Goal: Information Seeking & Learning: Check status

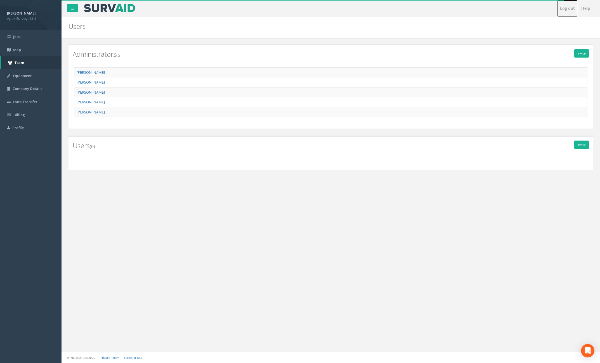
click at [562, 9] on link "Log out" at bounding box center [567, 8] width 20 height 17
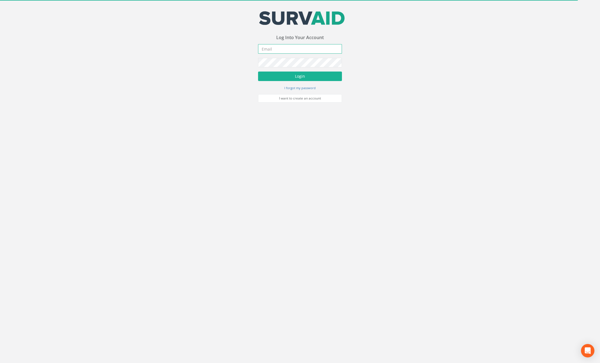
click at [268, 46] on input "email" at bounding box center [300, 49] width 84 height 10
type input "[PERSON_NAME][EMAIL_ADDRESS][PERSON_NAME][DOMAIN_NAME]"
click at [258, 72] on button "Login" at bounding box center [300, 77] width 84 height 10
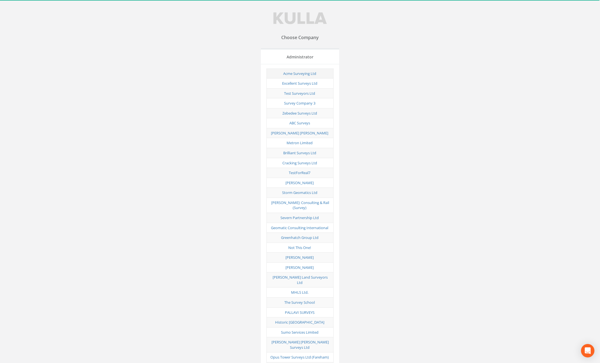
scroll to position [1792, 0]
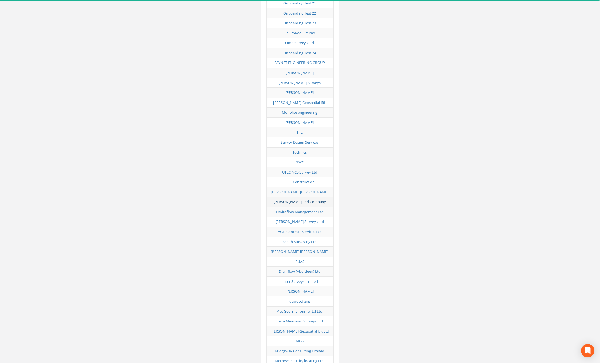
click at [302, 199] on link "[PERSON_NAME] and Company" at bounding box center [299, 201] width 53 height 5
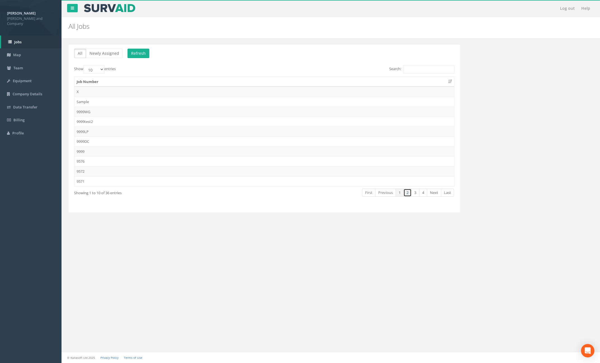
click at [407, 194] on link "2" at bounding box center [407, 193] width 8 height 8
click at [401, 193] on link "1" at bounding box center [400, 193] width 8 height 8
click at [125, 162] on td "9576" at bounding box center [264, 161] width 380 height 10
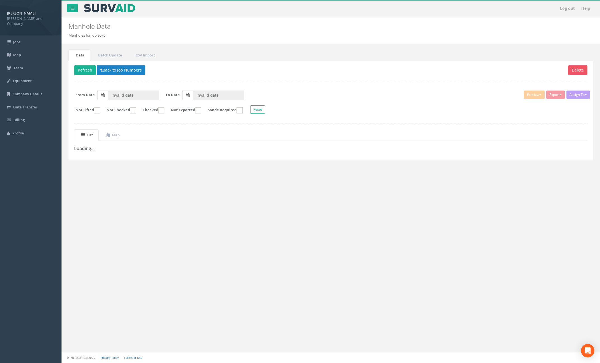
type input "[DATE]"
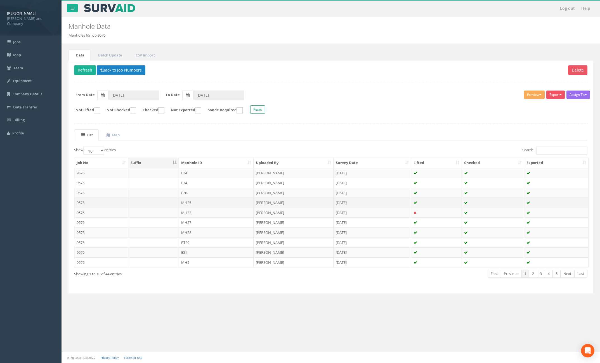
click at [249, 205] on td "MH25" at bounding box center [216, 203] width 75 height 10
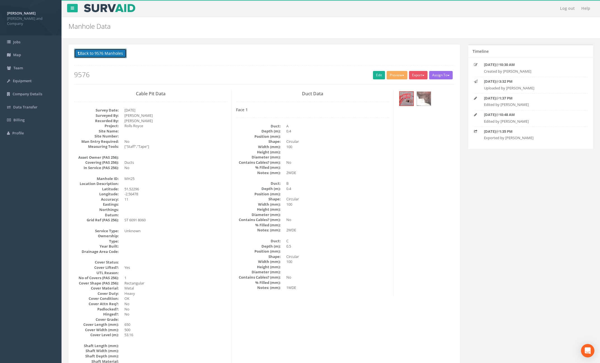
click at [94, 55] on button "Back to 9576 Manholes" at bounding box center [100, 54] width 53 height 10
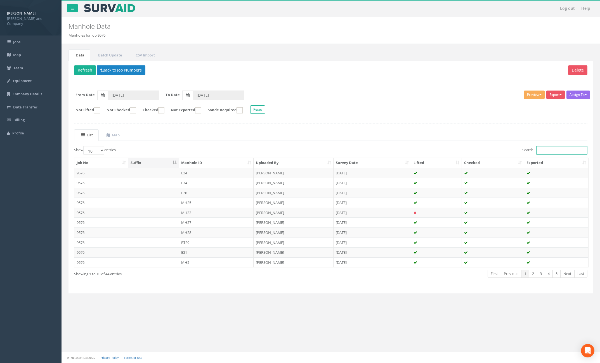
click at [548, 151] on input "Search:" at bounding box center [561, 150] width 51 height 8
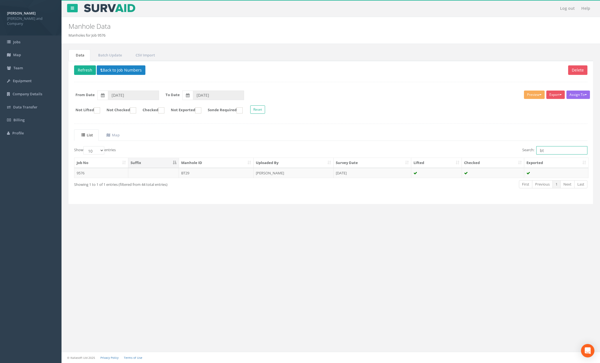
type input "b"
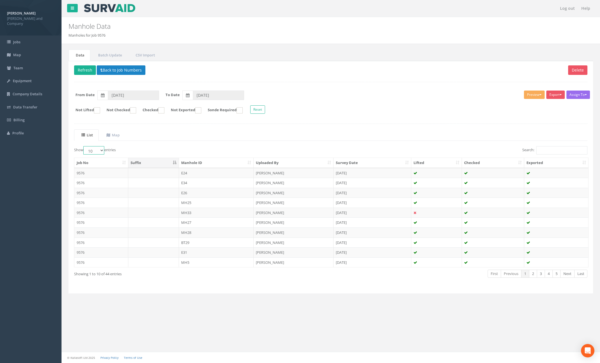
click at [102, 149] on select "10 25 50 100" at bounding box center [93, 150] width 21 height 8
select select "100"
click at [84, 146] on select "10 25 50 100" at bounding box center [93, 150] width 21 height 8
